Goal: Task Accomplishment & Management: Complete application form

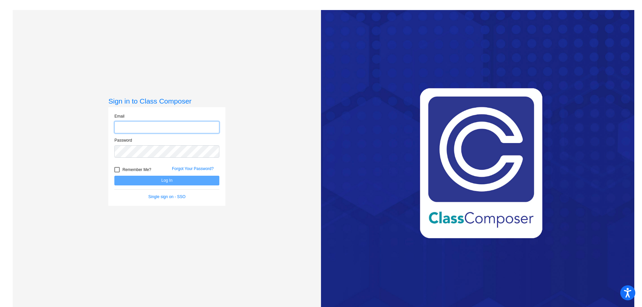
drag, startPoint x: 164, startPoint y: 130, endPoint x: 169, endPoint y: 129, distance: 5.0
click at [164, 130] on input "email" at bounding box center [166, 127] width 105 height 12
type input "[EMAIL_ADDRESS][DOMAIN_NAME]"
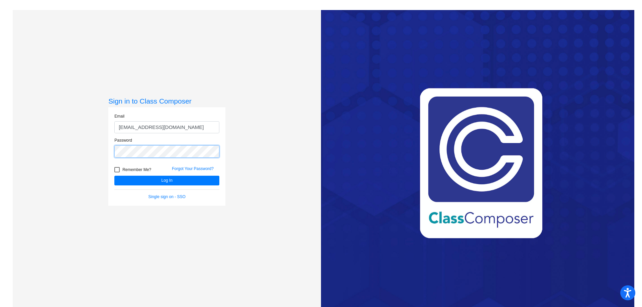
click at [114, 176] on button "Log In" at bounding box center [166, 181] width 105 height 10
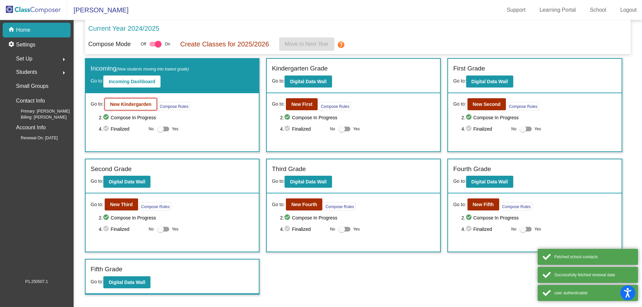
click at [139, 100] on button "New Kindergarden" at bounding box center [131, 104] width 52 height 12
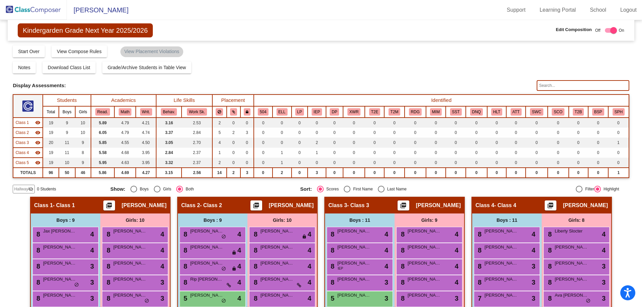
click at [25, 190] on span "Hallway" at bounding box center [21, 189] width 14 height 6
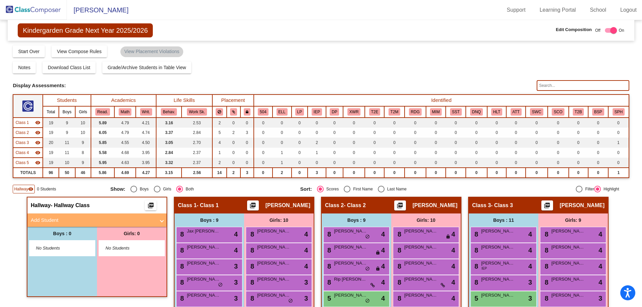
click at [59, 220] on mat-panel-title "Add Student" at bounding box center [93, 221] width 124 height 8
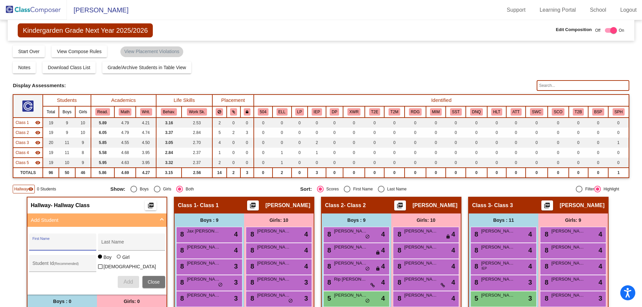
click at [58, 243] on input "First Name" at bounding box center [62, 244] width 60 height 5
type input "[PERSON_NAME]"
click at [119, 257] on div at bounding box center [119, 257] width 0 height 0
click at [119, 260] on input "Girl" at bounding box center [119, 260] width 0 height 0
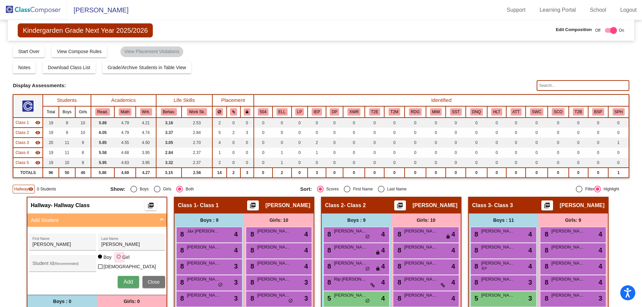
radio input "true"
click at [126, 280] on span "Add" at bounding box center [127, 282] width 9 height 6
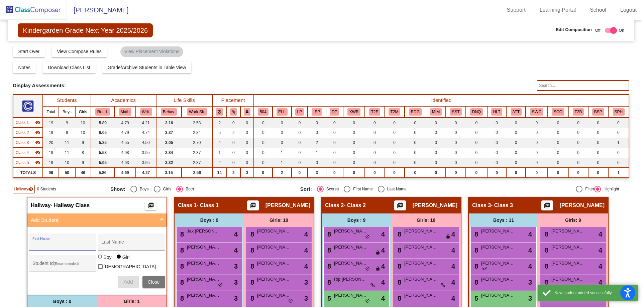
click at [68, 243] on input "First Name" at bounding box center [62, 244] width 60 height 5
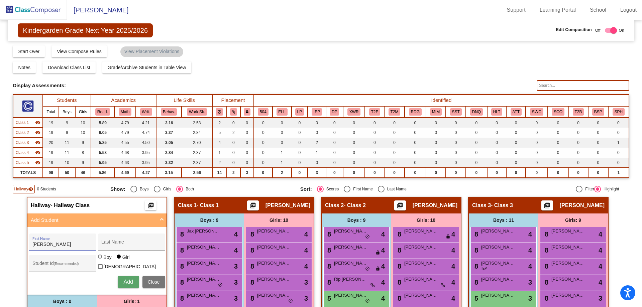
type input "[PERSON_NAME]"
click at [130, 280] on span "Add" at bounding box center [127, 282] width 9 height 6
click at [53, 7] on img at bounding box center [33, 10] width 67 height 20
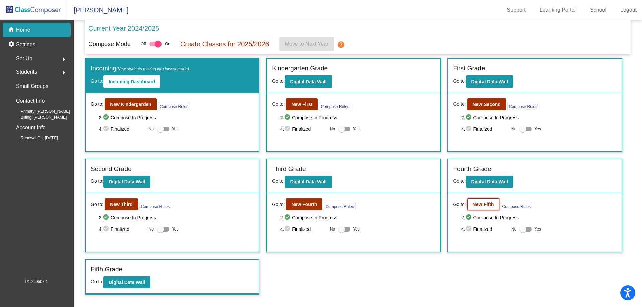
click at [484, 206] on b "New Fifth" at bounding box center [483, 204] width 21 height 5
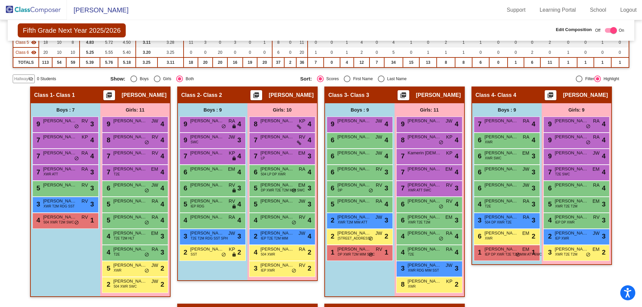
scroll to position [84, 0]
